Goal: Information Seeking & Learning: Find specific fact

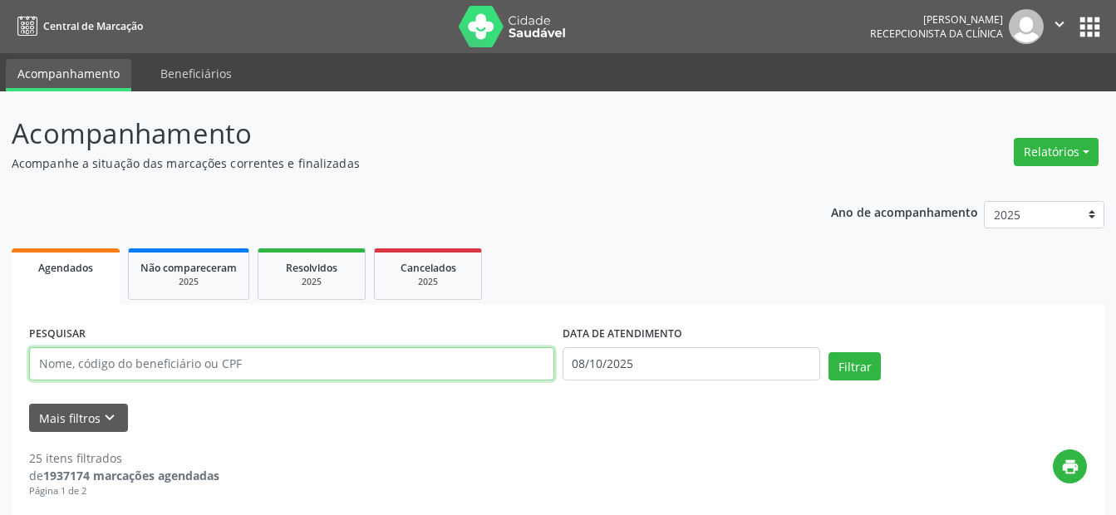
click at [298, 357] on input "text" at bounding box center [291, 363] width 525 height 33
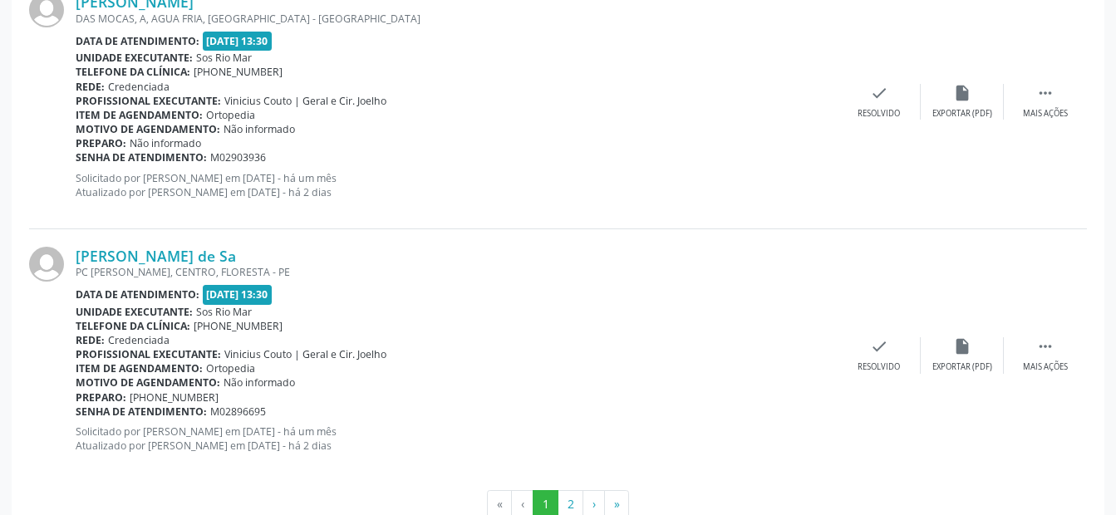
scroll to position [3865, 0]
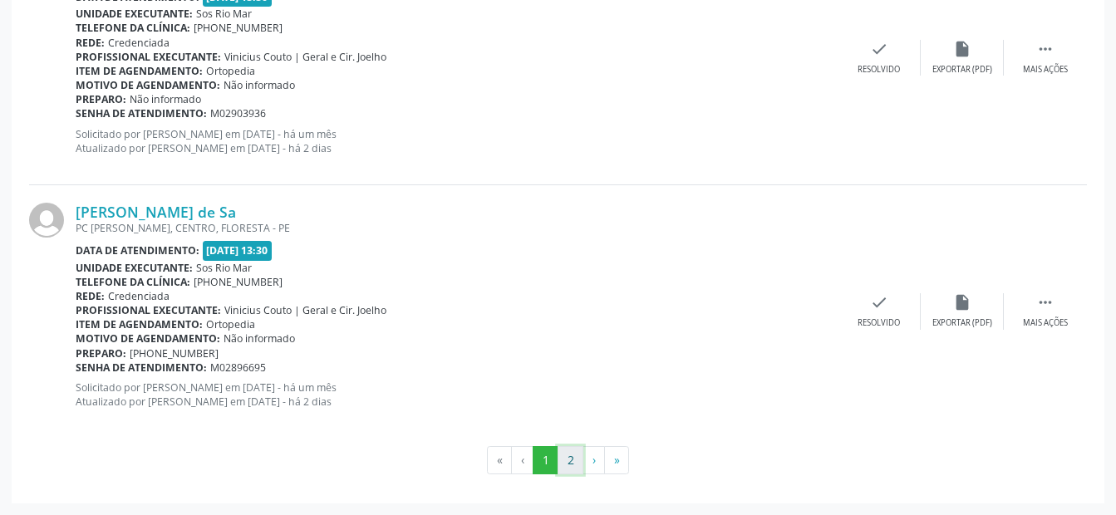
click at [565, 469] on button "2" at bounding box center [570, 460] width 26 height 28
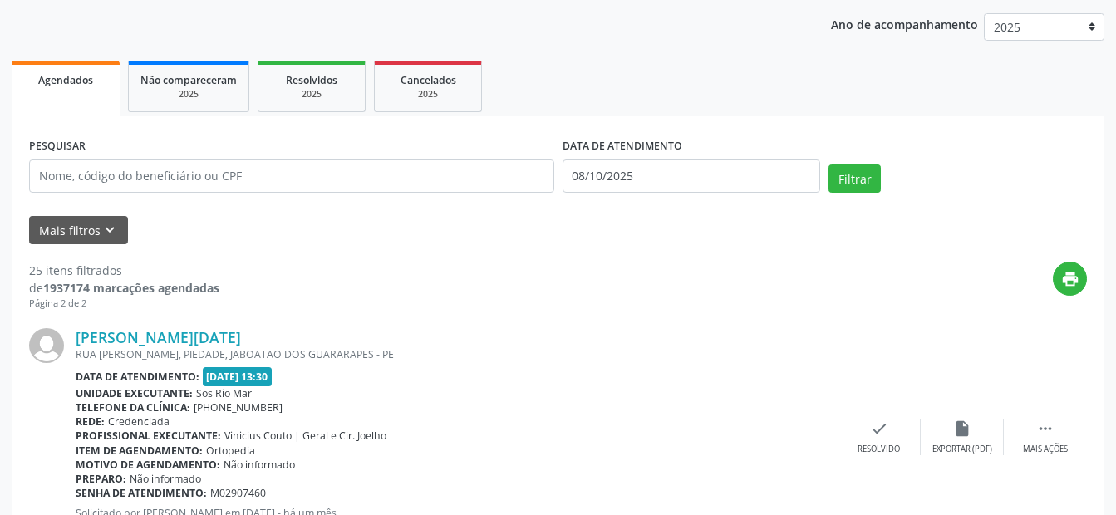
scroll to position [0, 0]
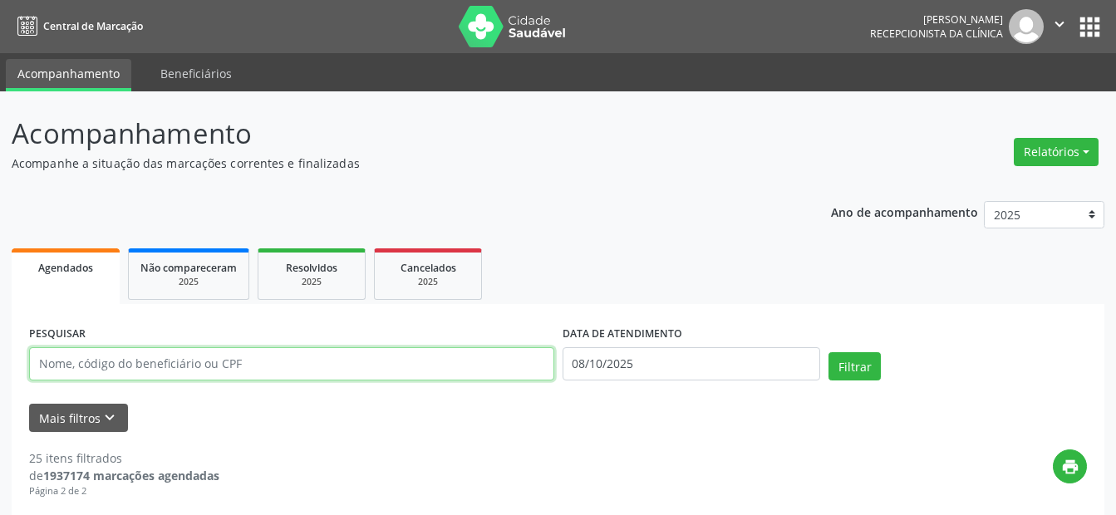
click at [160, 352] on input "text" at bounding box center [291, 363] width 525 height 33
type input "GEOVANE [PERSON_NAME]"
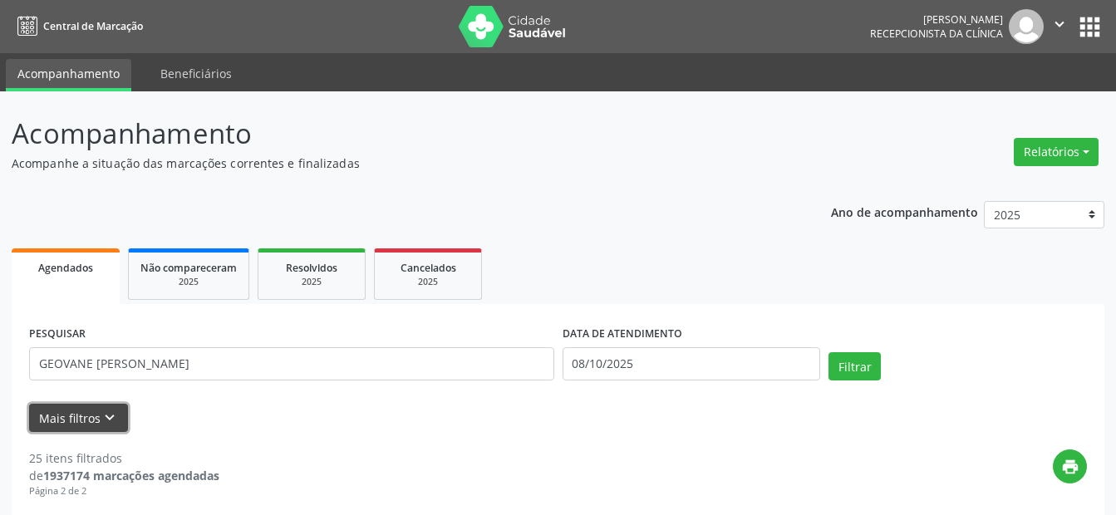
click at [88, 422] on button "Mais filtros keyboard_arrow_down" at bounding box center [78, 418] width 99 height 29
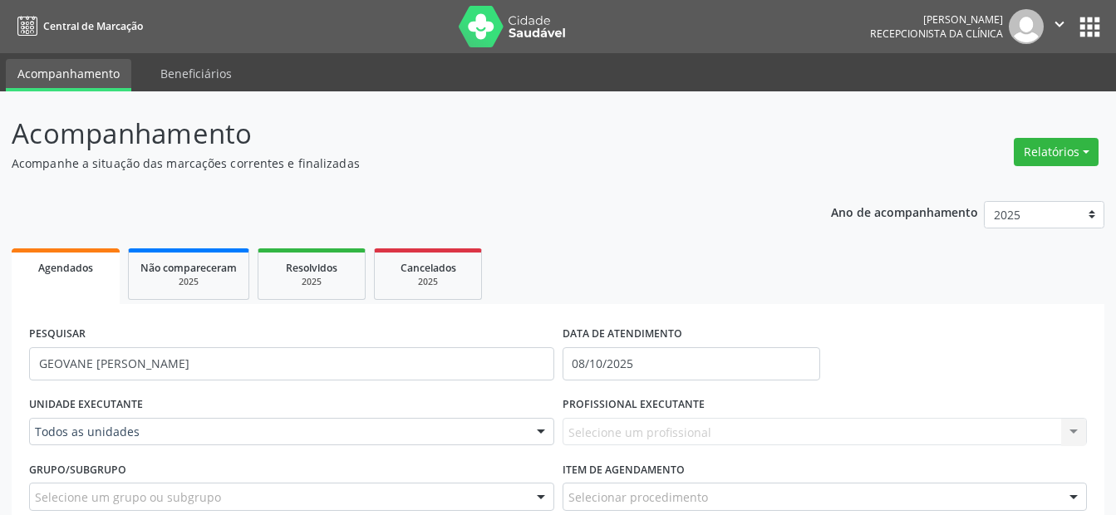
scroll to position [83, 0]
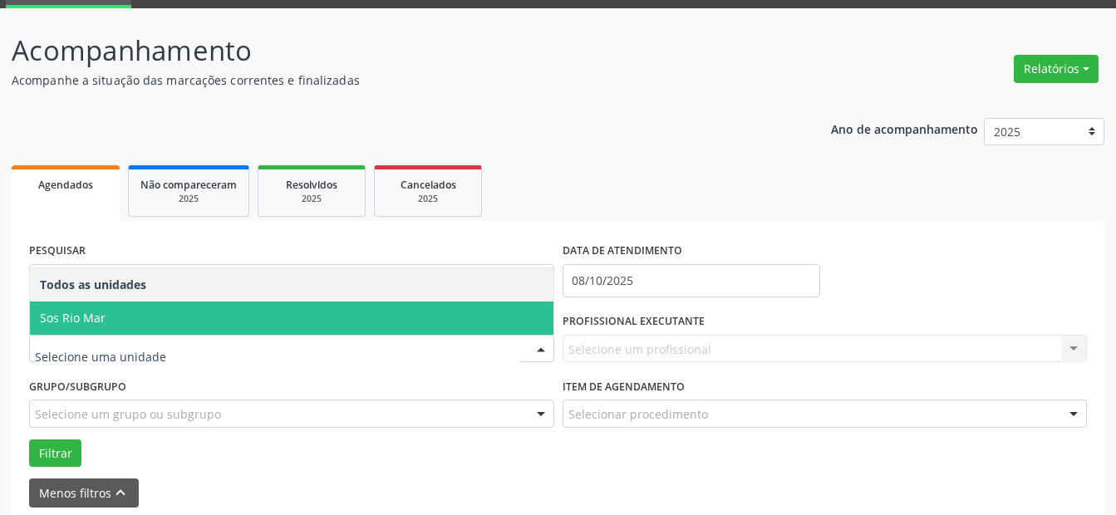
click at [106, 319] on span "Sos Rio Mar" at bounding box center [291, 318] width 523 height 33
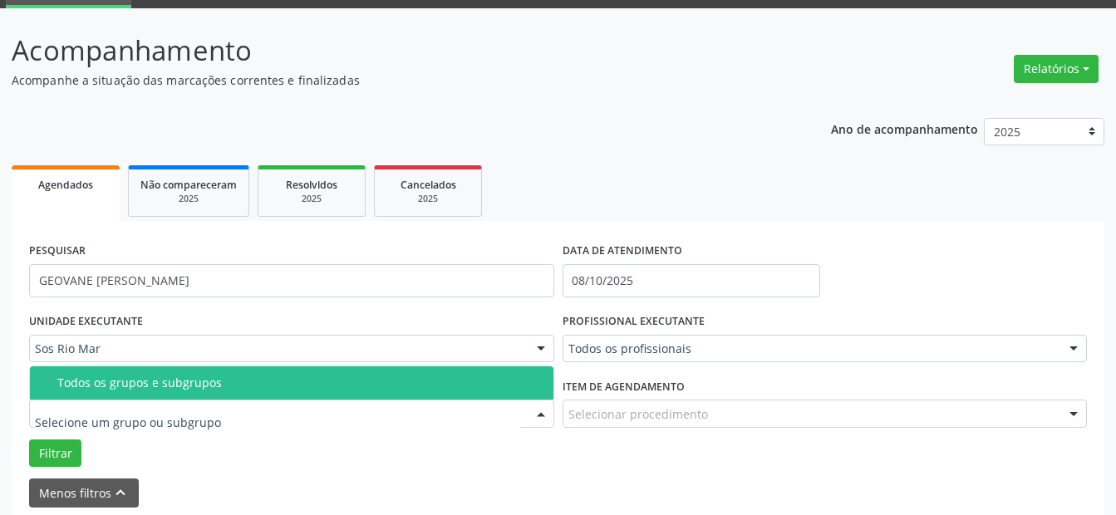
drag, startPoint x: 98, startPoint y: 388, endPoint x: 374, endPoint y: 373, distance: 276.2
click at [98, 387] on div "Todos os grupos e subgrupos" at bounding box center [300, 382] width 486 height 13
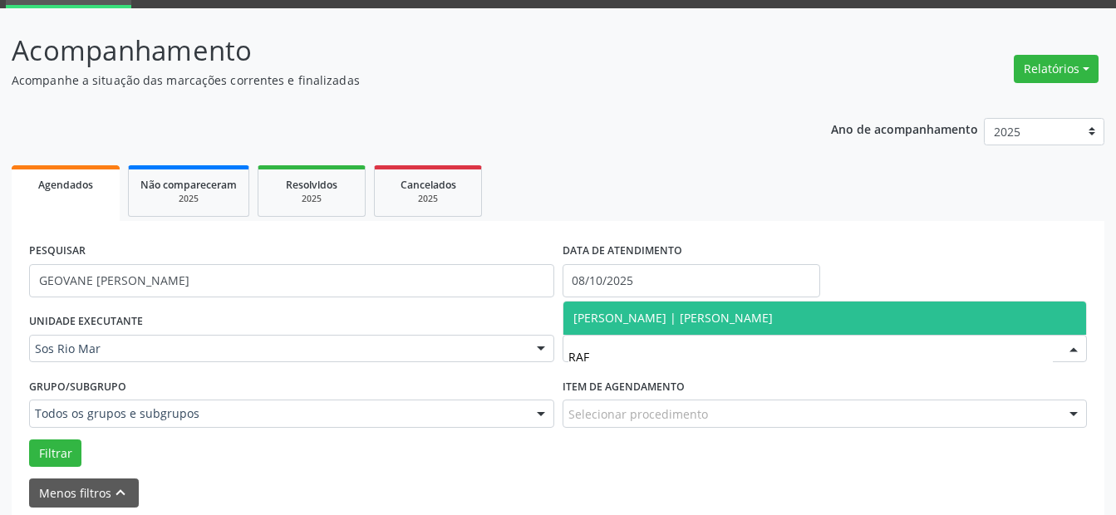
type input "RAFA"
click at [609, 317] on span "[PERSON_NAME] | [PERSON_NAME]" at bounding box center [672, 318] width 199 height 16
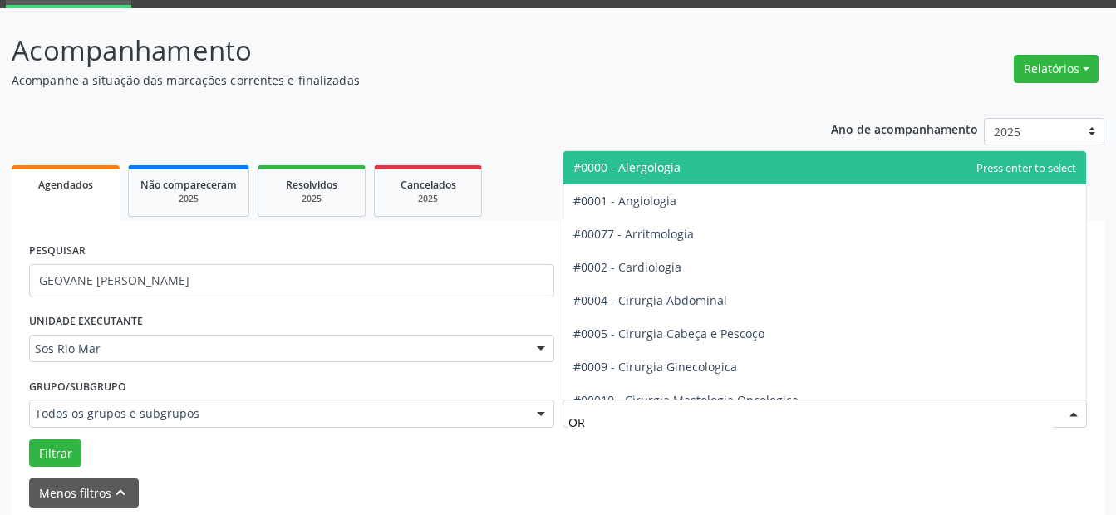
type input "ORT"
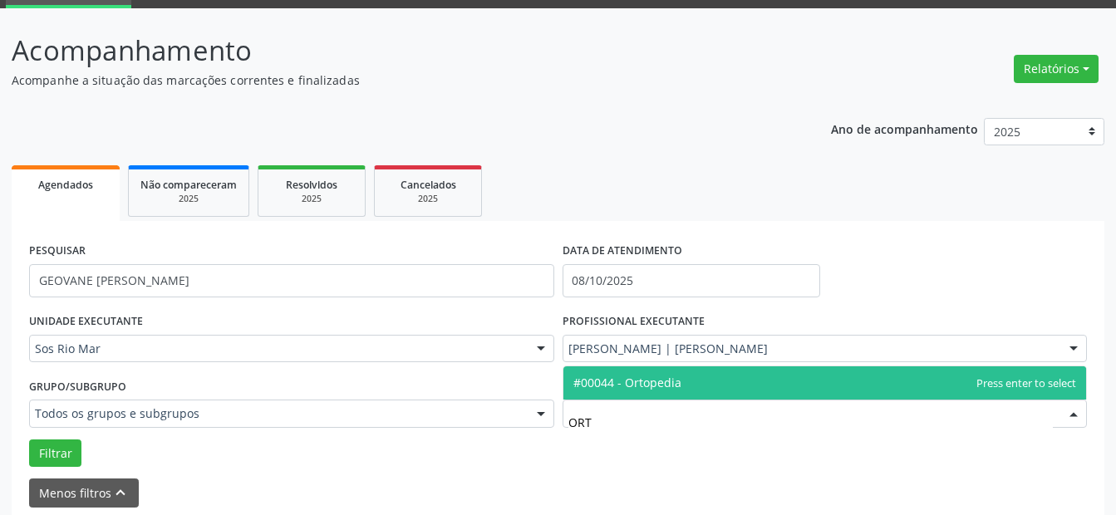
click at [613, 384] on span "#00044 - Ortopedia" at bounding box center [627, 383] width 108 height 16
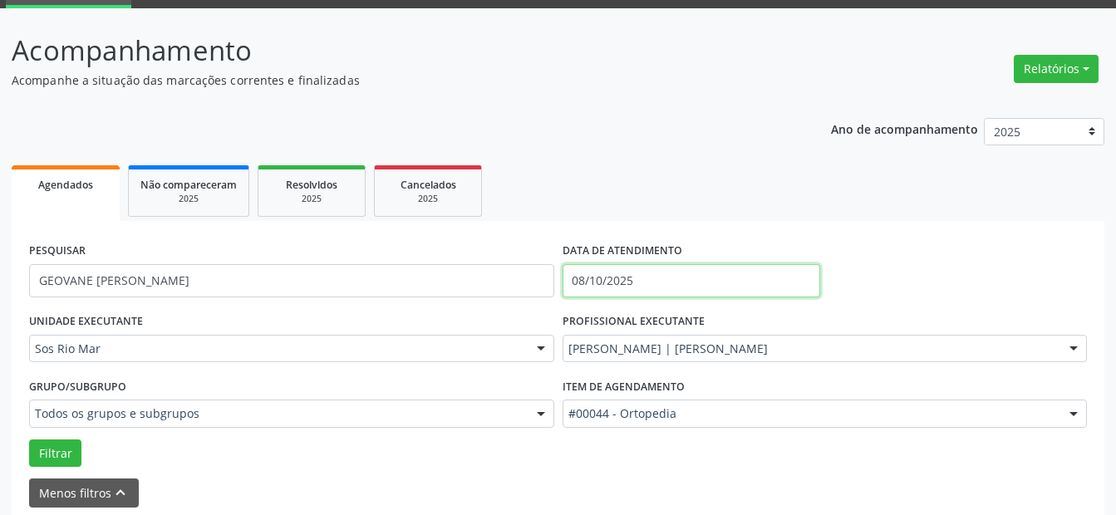
click at [650, 287] on input "08/10/2025" at bounding box center [691, 280] width 258 height 33
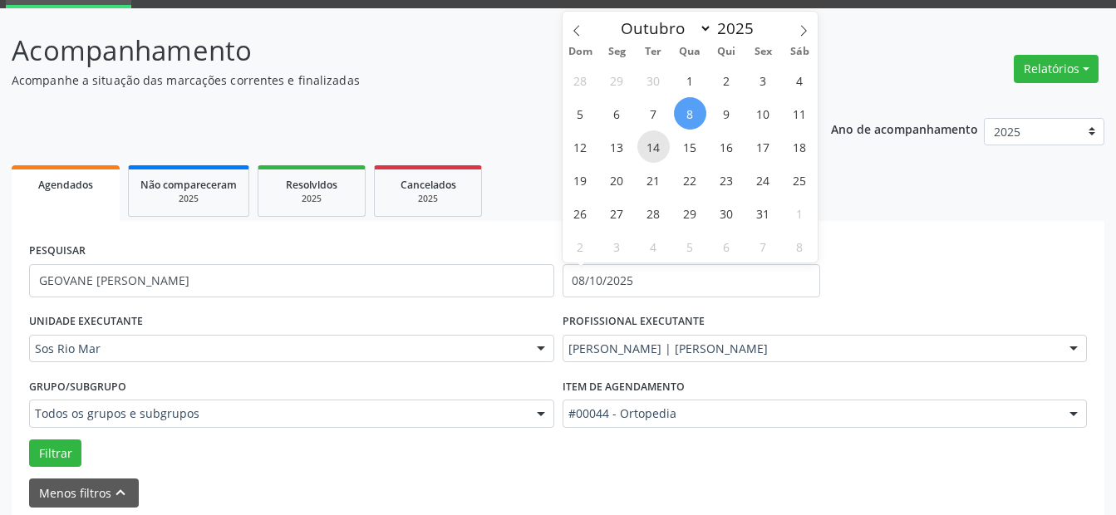
click at [649, 150] on span "14" at bounding box center [653, 146] width 32 height 32
type input "[DATE]"
click at [684, 150] on span "15" at bounding box center [690, 146] width 32 height 32
select select "9"
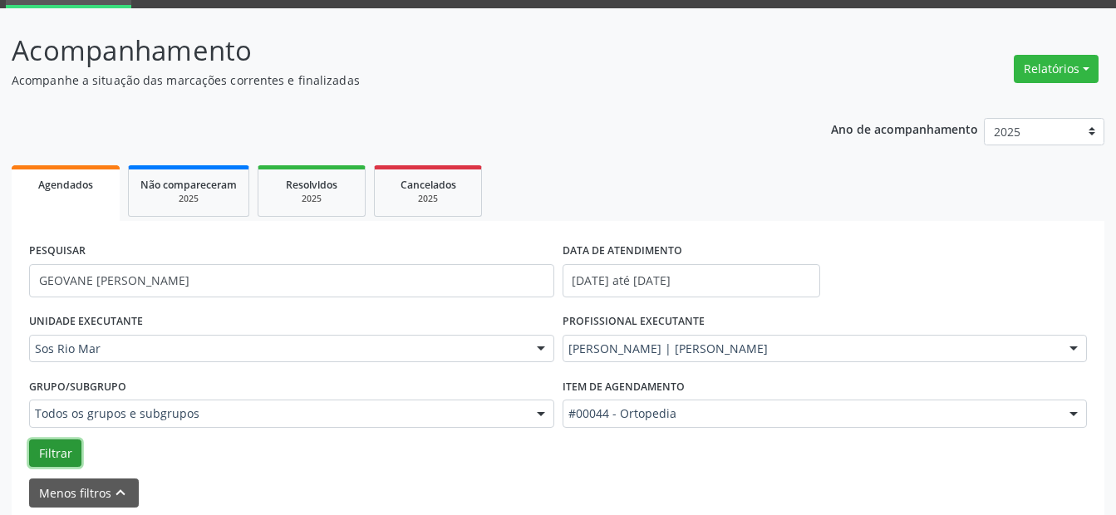
click at [56, 446] on button "Filtrar" at bounding box center [55, 453] width 52 height 28
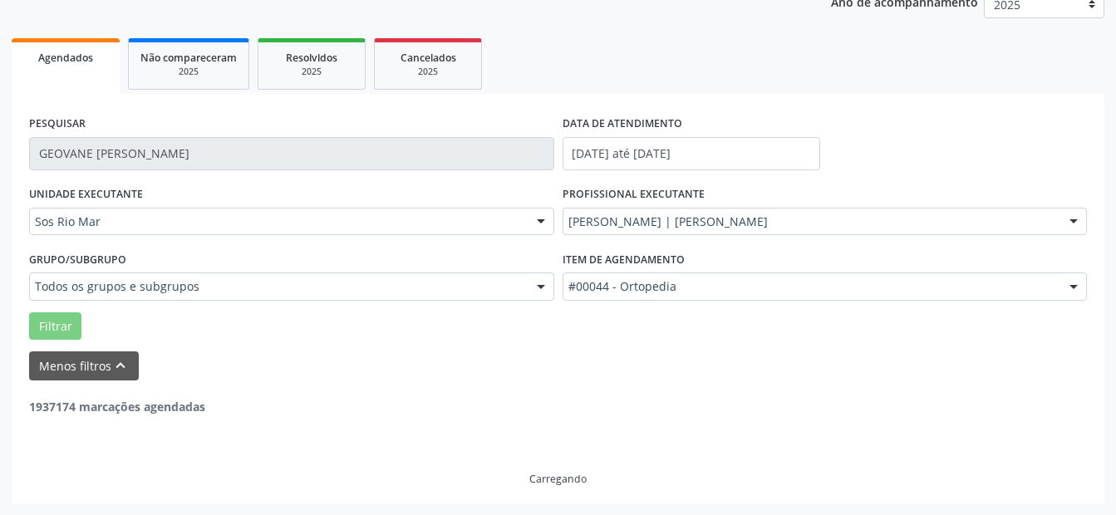
scroll to position [157, 0]
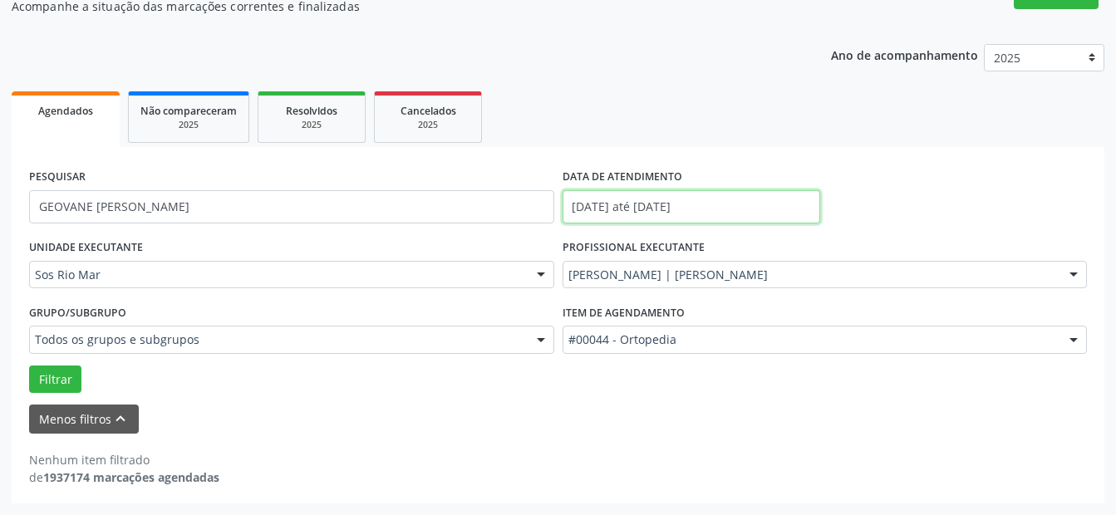
click at [603, 202] on input "[DATE] até [DATE]" at bounding box center [691, 206] width 258 height 33
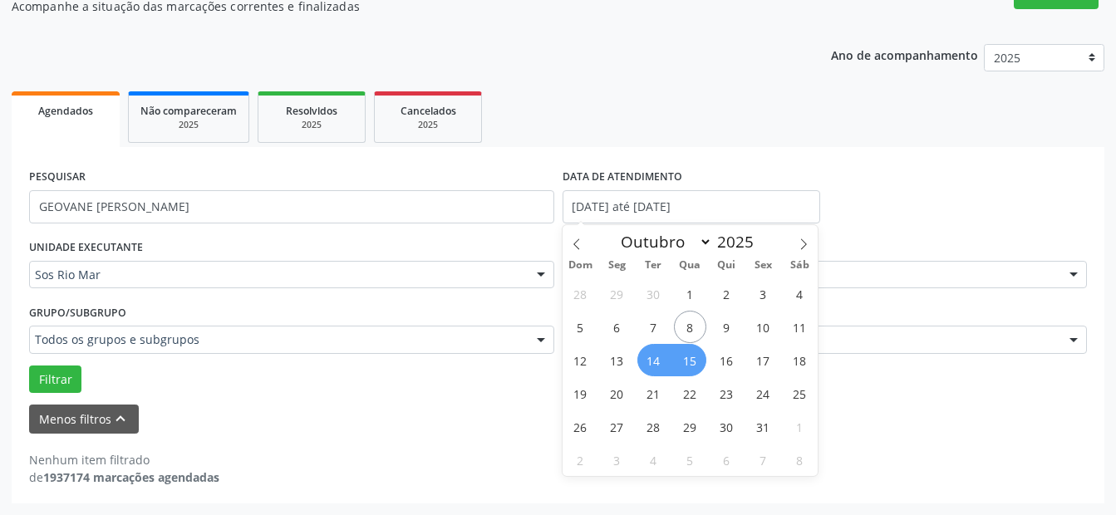
click at [689, 361] on span "15" at bounding box center [690, 360] width 32 height 32
type input "[DATE]"
click at [656, 366] on span "14" at bounding box center [653, 360] width 32 height 32
select select "9"
click at [705, 214] on input "[DATE] até [DATE]" at bounding box center [691, 206] width 258 height 33
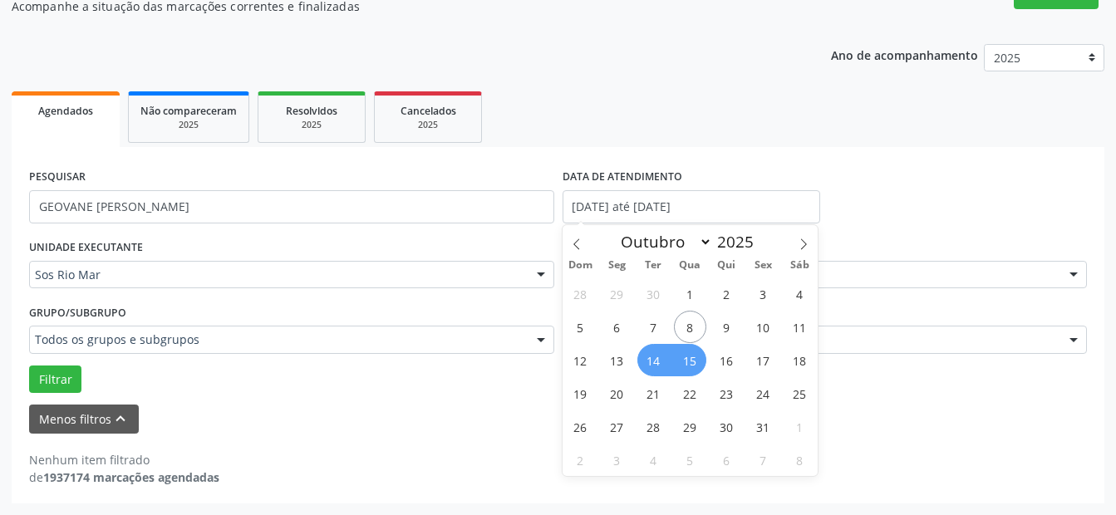
click at [650, 358] on span "14" at bounding box center [653, 360] width 32 height 32
type input "[DATE]"
drag, startPoint x: 661, startPoint y: 358, endPoint x: 688, endPoint y: 358, distance: 26.6
click at [688, 358] on div "28 29 30 1 2 3 4 5 6 7 8 9 10 11 12 13 14 15 16 17 18 19 20 21 22 23 24 25 26 2…" at bounding box center [690, 376] width 256 height 199
drag, startPoint x: 688, startPoint y: 358, endPoint x: 663, endPoint y: 359, distance: 24.9
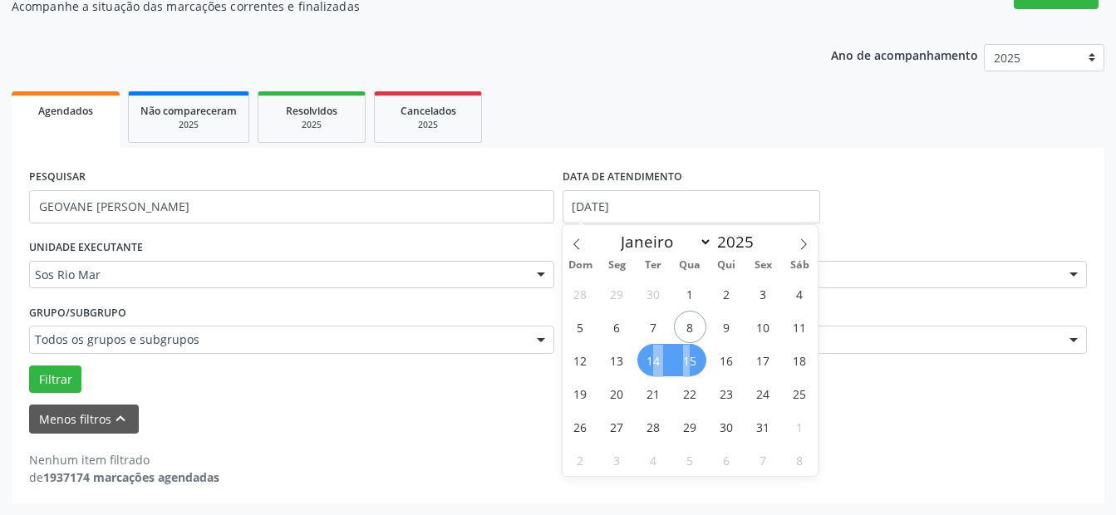
click at [663, 359] on span "14" at bounding box center [653, 360] width 32 height 32
select select "9"
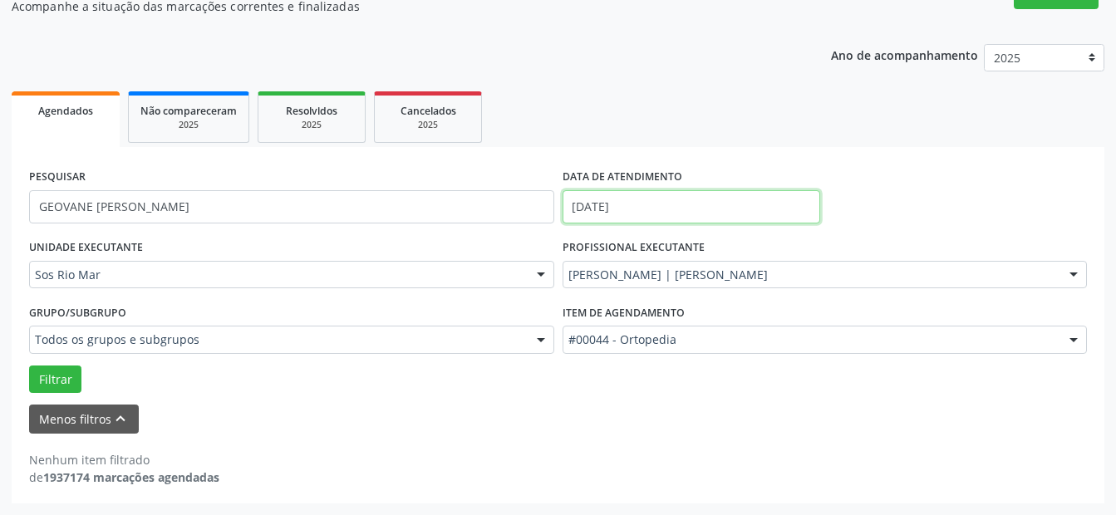
click at [671, 204] on input "[DATE]" at bounding box center [691, 206] width 258 height 33
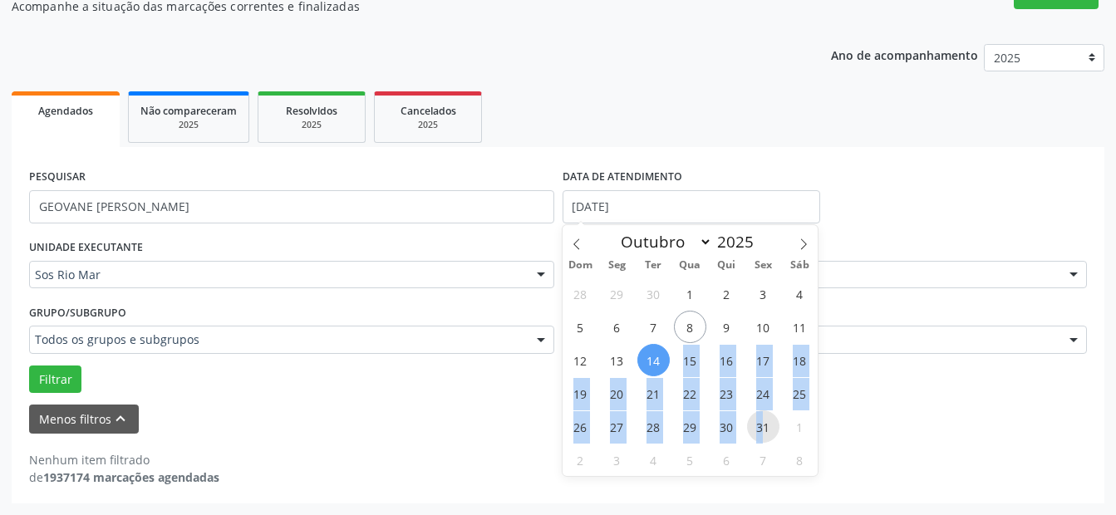
drag, startPoint x: 665, startPoint y: 360, endPoint x: 761, endPoint y: 425, distance: 116.1
click at [761, 425] on div "28 29 30 1 2 3 4 5 6 7 8 9 10 11 12 13 14 15 16 17 18 19 20 21 22 23 24 25 26 2…" at bounding box center [690, 376] width 256 height 199
click at [761, 425] on span "31" at bounding box center [763, 426] width 32 height 32
type input "[DATE]"
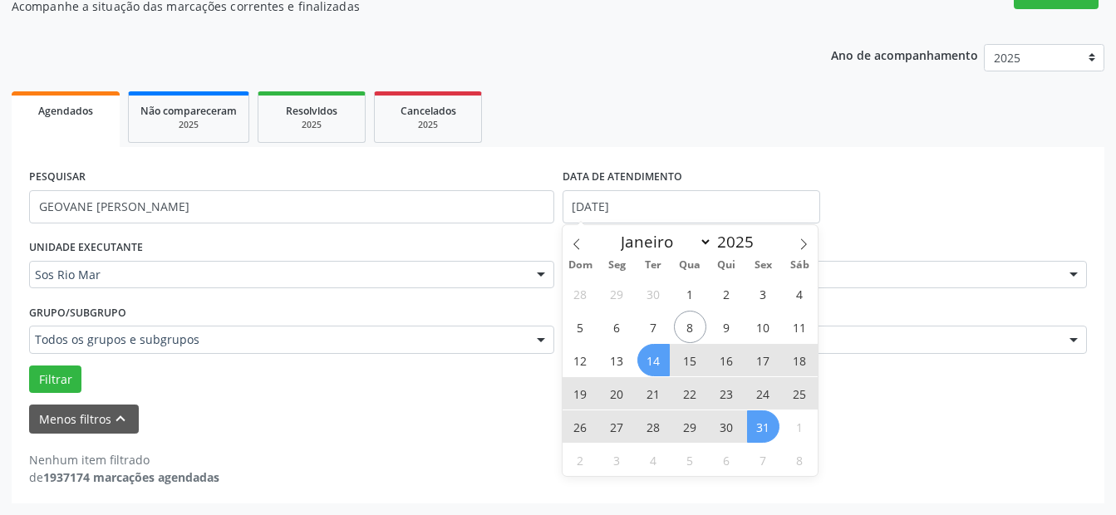
click at [657, 356] on span "14" at bounding box center [653, 360] width 32 height 32
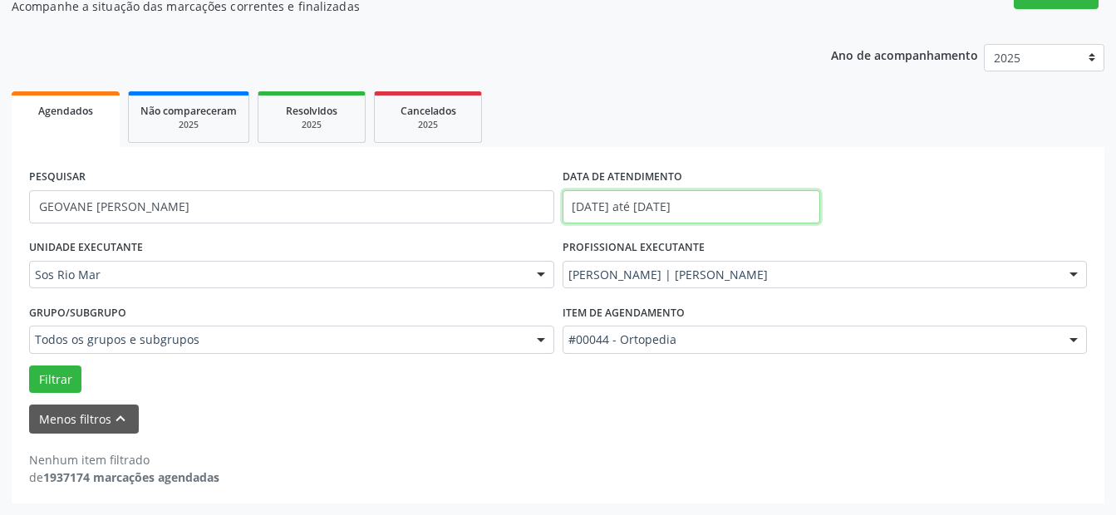
click at [713, 209] on input "[DATE] até [DATE]" at bounding box center [691, 206] width 258 height 33
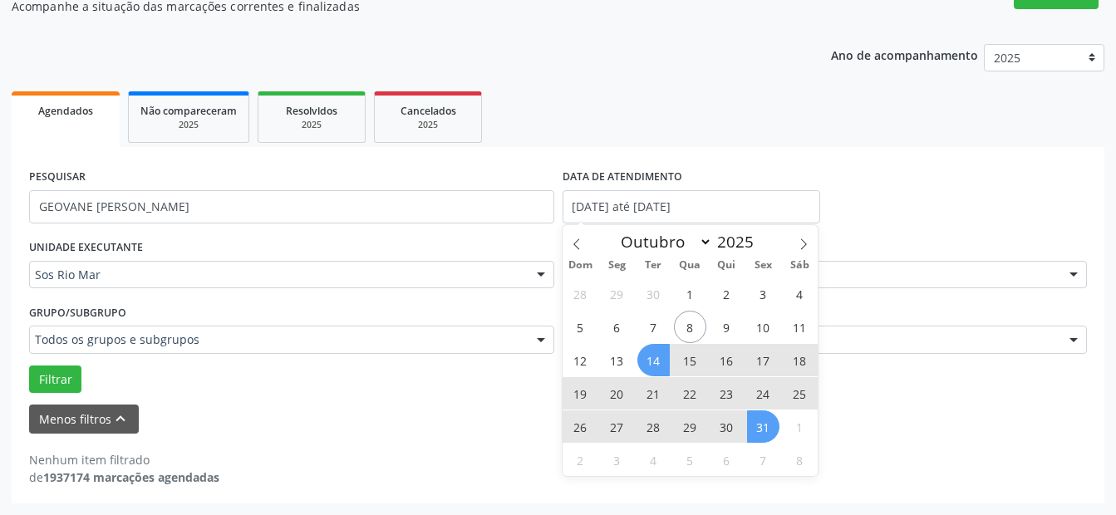
click at [755, 427] on span "31" at bounding box center [763, 426] width 32 height 32
type input "[DATE]"
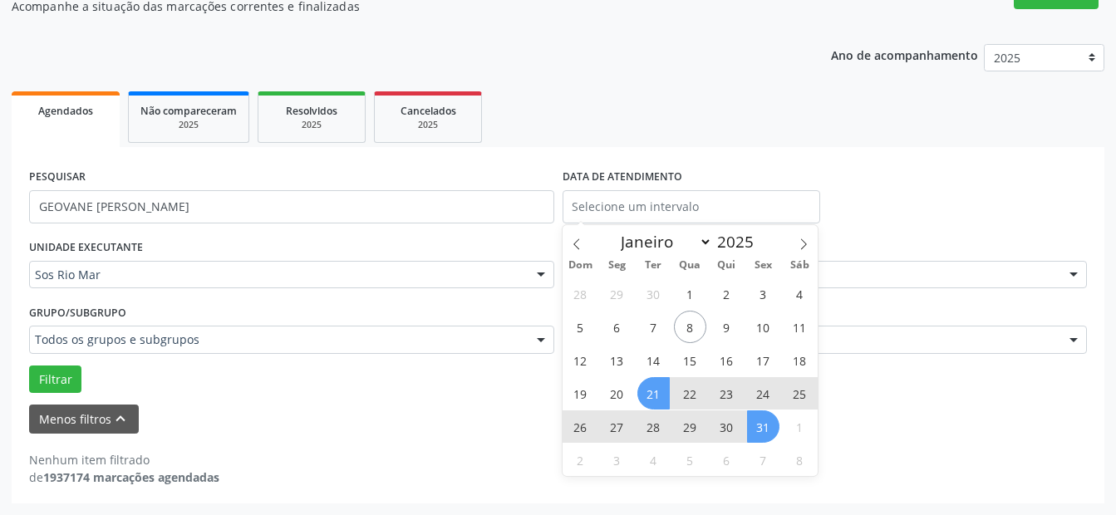
click at [22, 367] on div "PESQUISAR [PERSON_NAME] DATA DE ATENDIMENTO UNIDADE EXECUTANTE Sos Rio Mar Todo…" at bounding box center [558, 325] width 1092 height 356
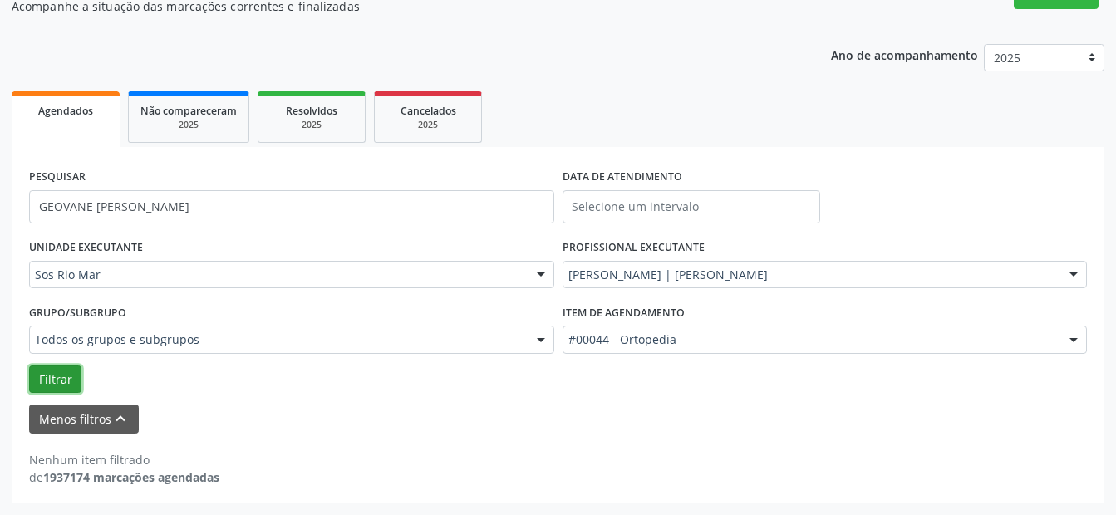
click at [48, 379] on button "Filtrar" at bounding box center [55, 380] width 52 height 28
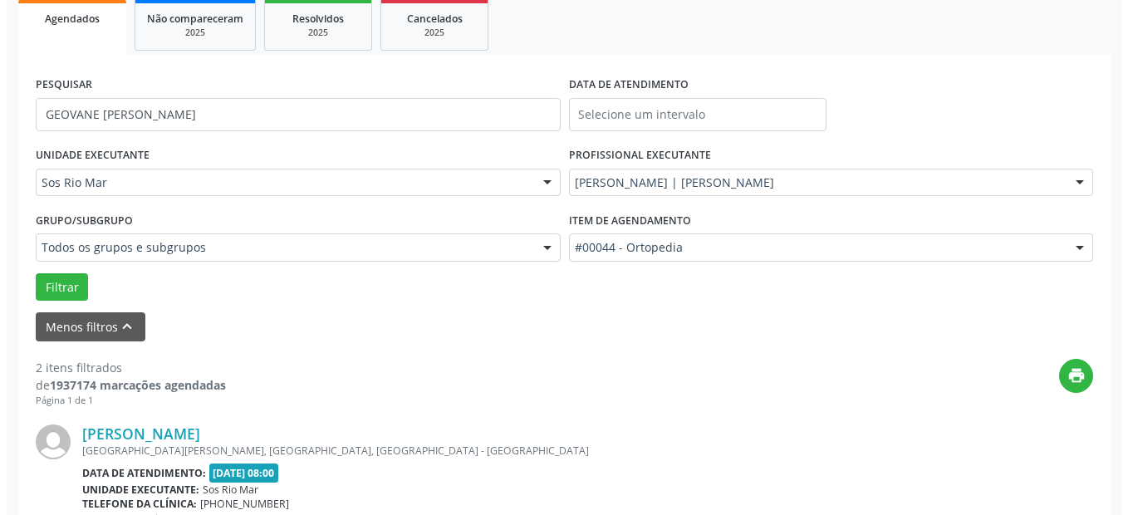
scroll to position [332, 0]
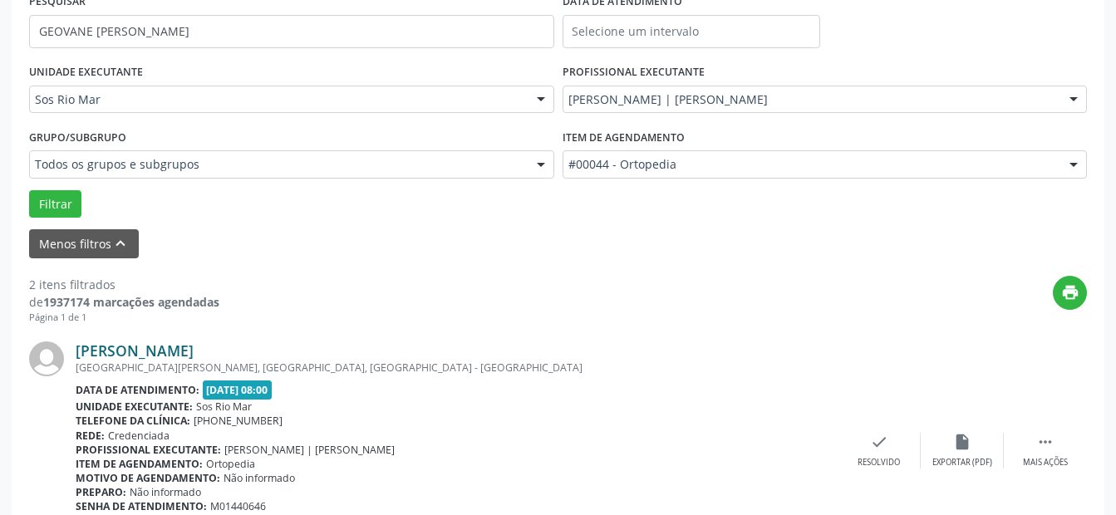
click at [138, 351] on link "[PERSON_NAME]" at bounding box center [135, 350] width 118 height 18
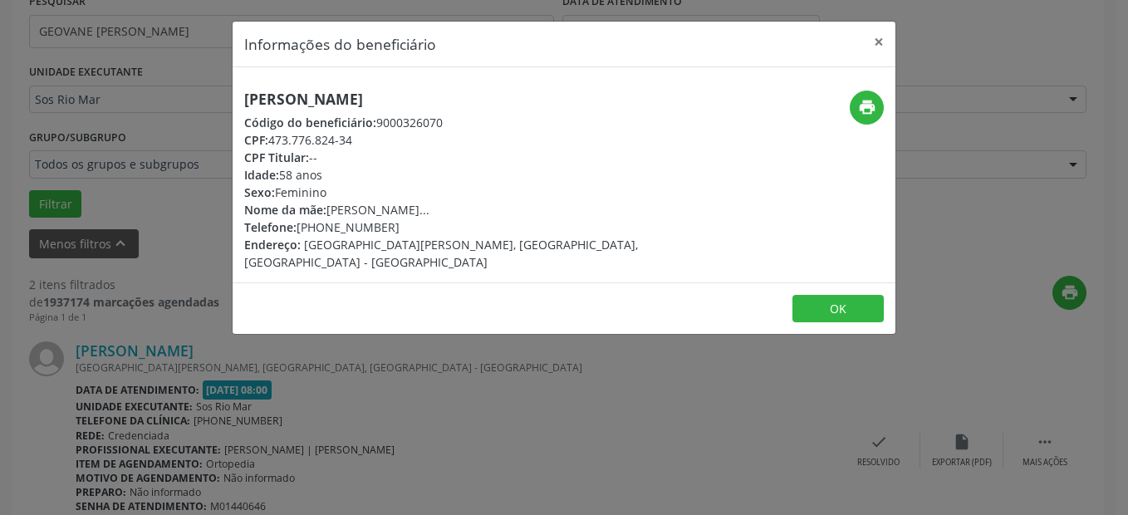
drag, startPoint x: 299, startPoint y: 227, endPoint x: 385, endPoint y: 220, distance: 85.8
click at [385, 220] on div "Telefone: [PHONE_NUMBER]" at bounding box center [453, 226] width 419 height 17
copy div "[PHONE_NUMBER]"
